Goal: Find contact information: Find contact information

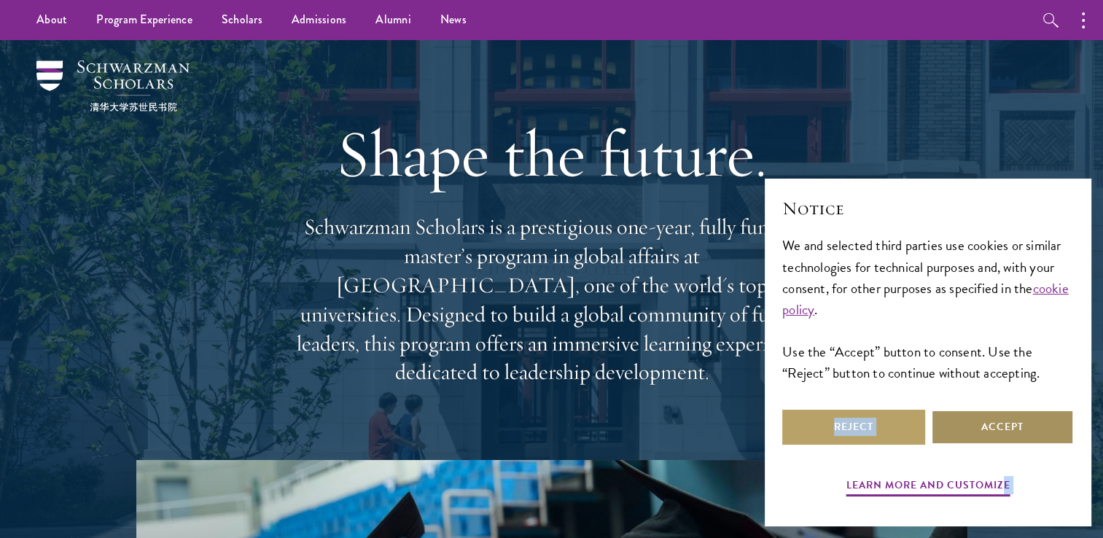
drag, startPoint x: 1006, startPoint y: 461, endPoint x: 1002, endPoint y: 439, distance: 22.9
click at [1002, 439] on div "Learn more and customize Reject Accept" at bounding box center [927, 454] width 291 height 95
click at [1002, 439] on button "Accept" at bounding box center [1002, 427] width 143 height 35
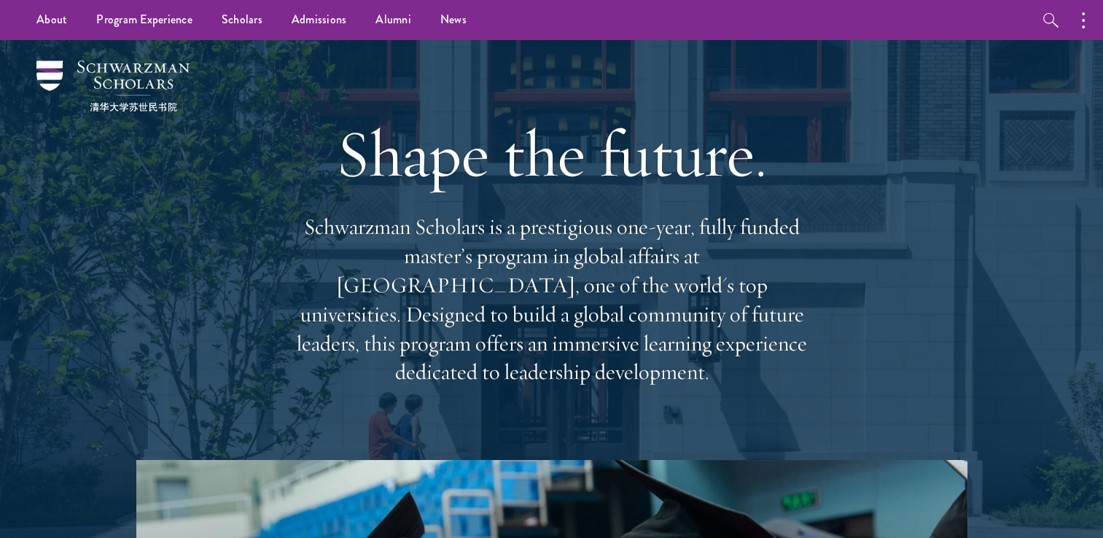
drag, startPoint x: 1002, startPoint y: 439, endPoint x: 841, endPoint y: 439, distance: 161.0
click at [841, 439] on div "Shape the future. Schwarzman Scholars is a prestigious one-year, fully funded m…" at bounding box center [551, 250] width 957 height 420
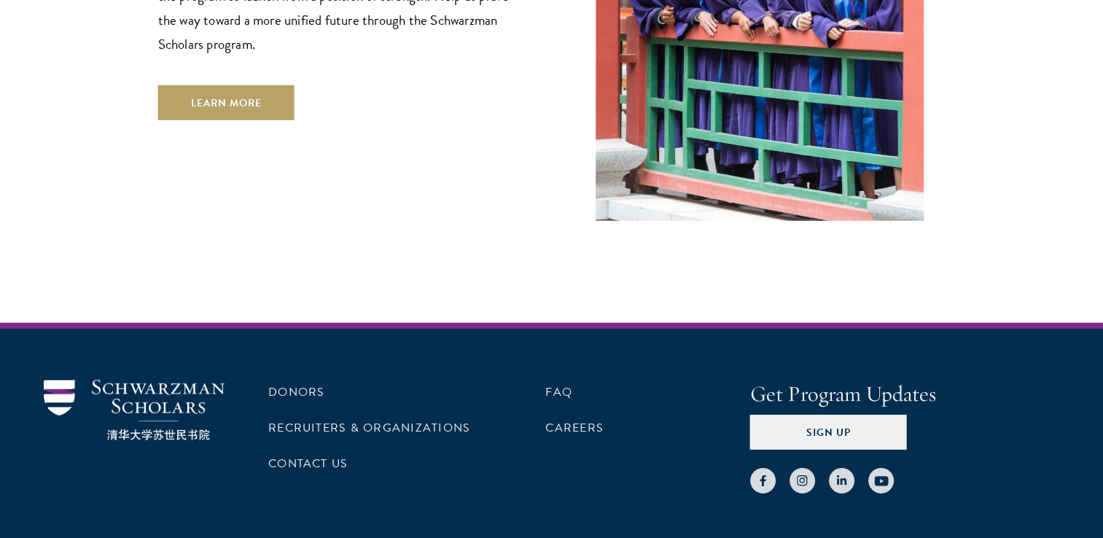
scroll to position [4369, 0]
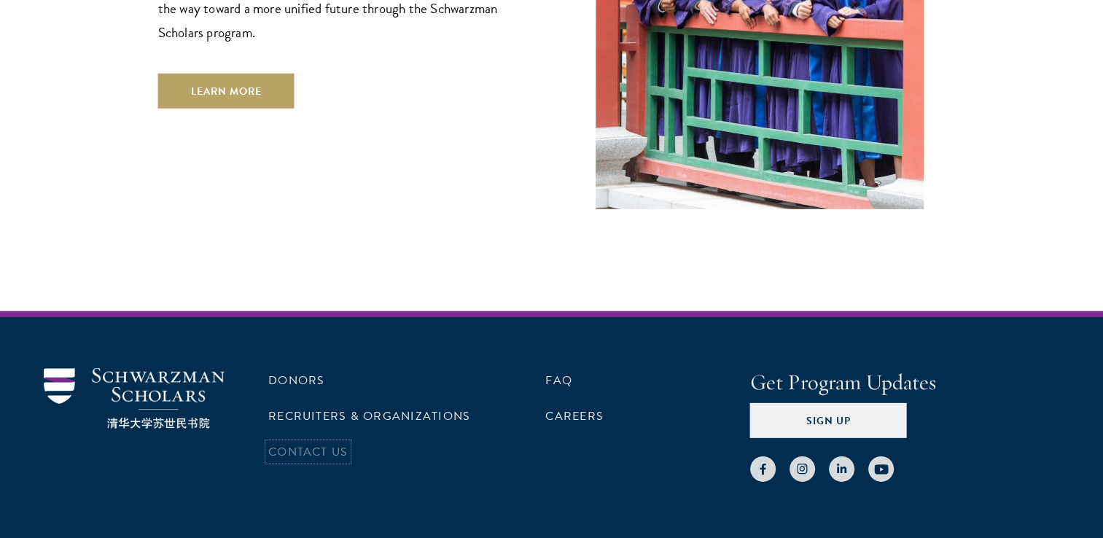
click at [324, 443] on link "Contact Us" at bounding box center [307, 451] width 79 height 17
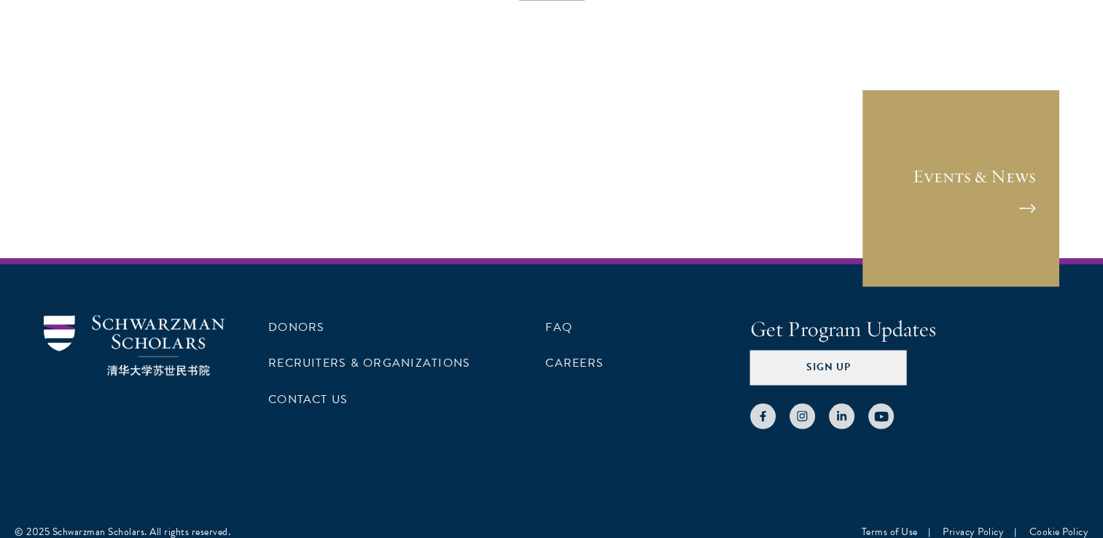
scroll to position [2396, 0]
